Goal: Manage account settings

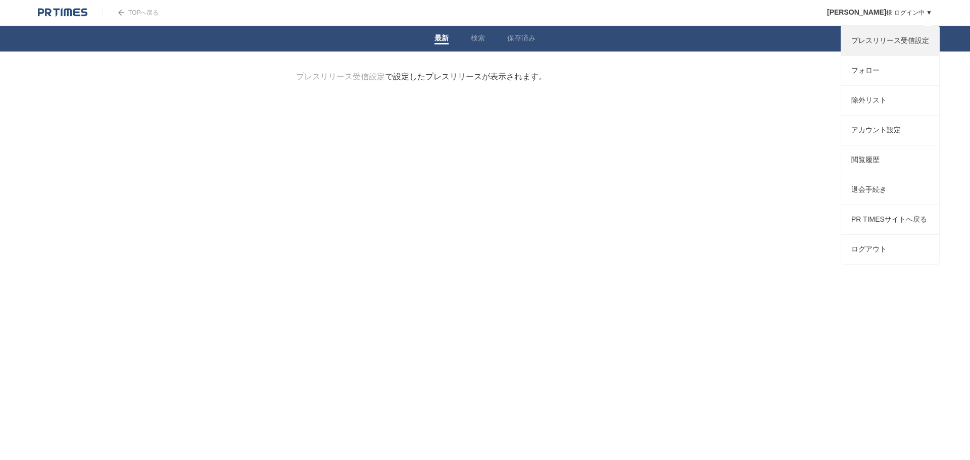
click at [883, 45] on link "プレスリリース受信設定" at bounding box center [890, 40] width 98 height 29
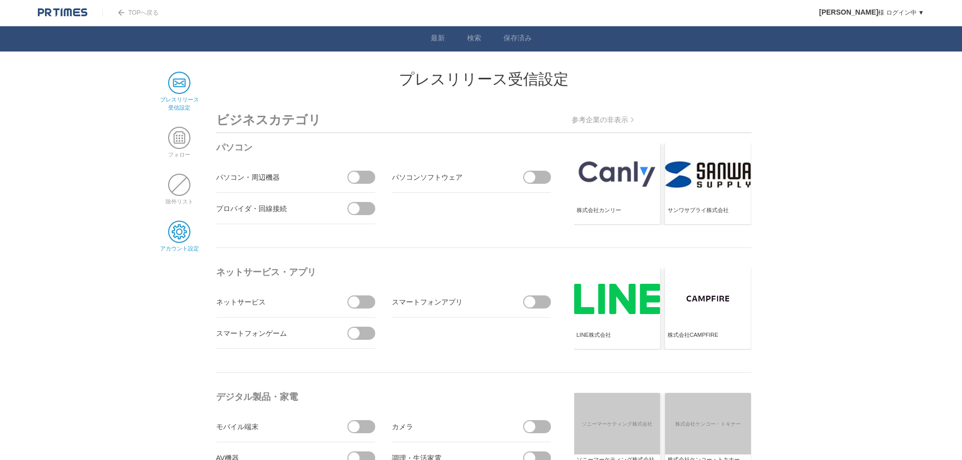
click at [171, 233] on span at bounding box center [179, 232] width 22 height 22
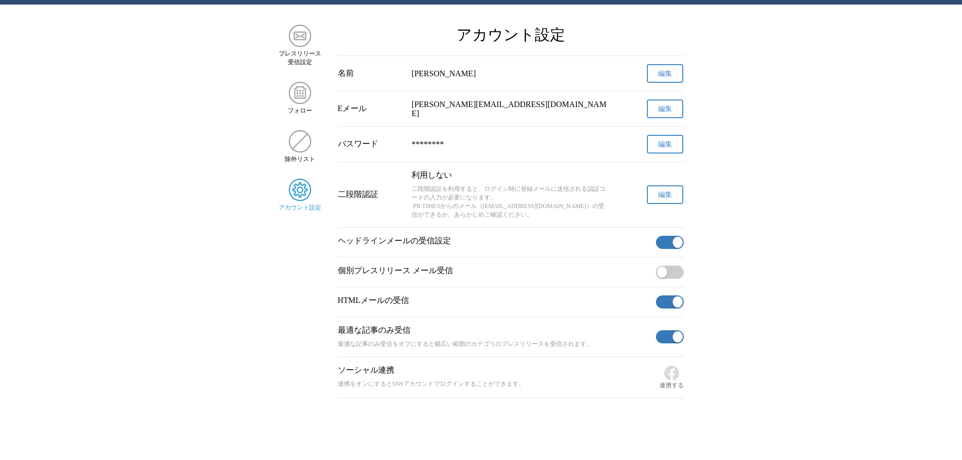
scroll to position [67, 0]
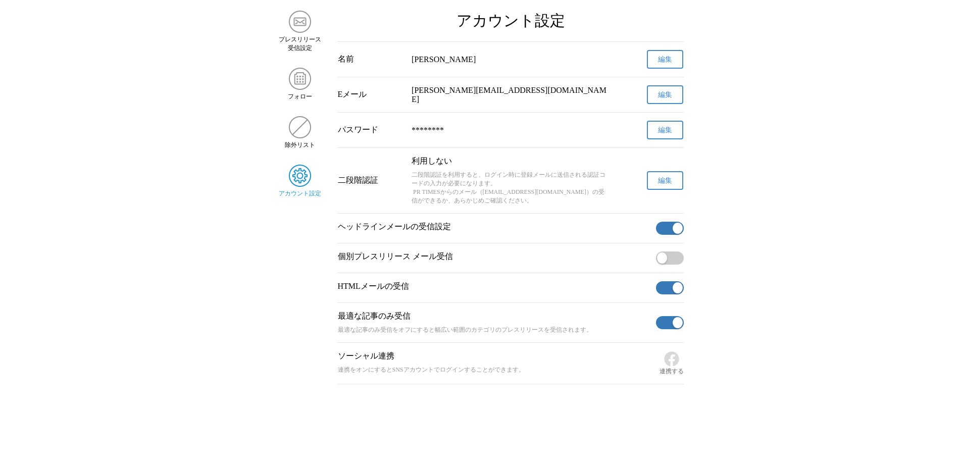
click at [675, 223] on span "button" at bounding box center [678, 228] width 10 height 11
click at [679, 289] on span "button" at bounding box center [678, 287] width 10 height 11
click at [673, 324] on span "button" at bounding box center [678, 322] width 10 height 11
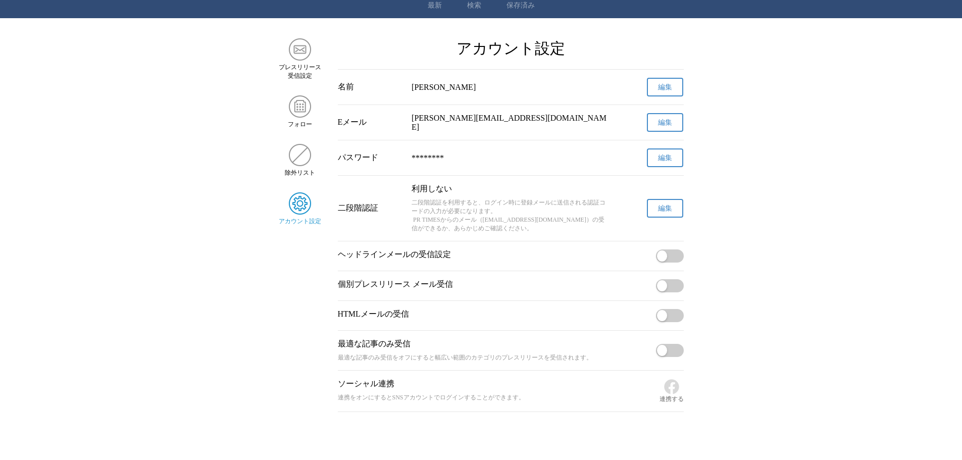
scroll to position [0, 0]
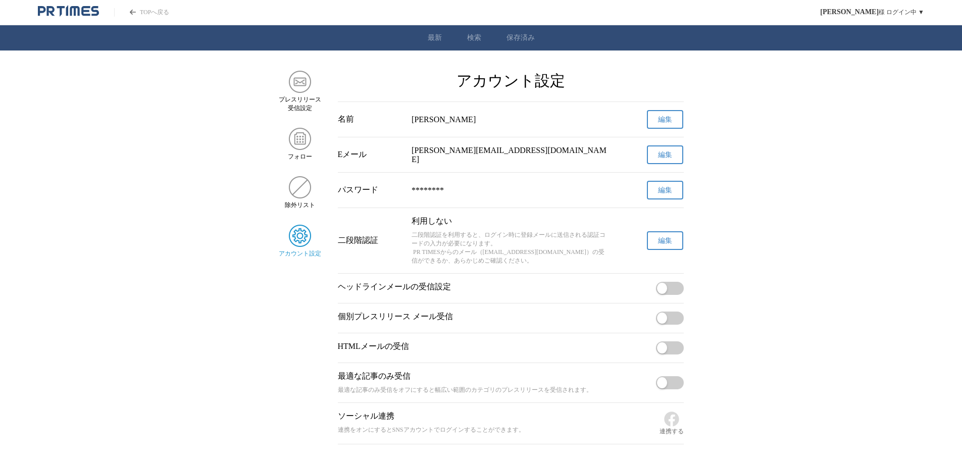
drag, startPoint x: 145, startPoint y: 12, endPoint x: 151, endPoint y: 18, distance: 8.9
click at [145, 12] on link "TOPへ戻る" at bounding box center [141, 12] width 55 height 9
